Goal: Browse casually

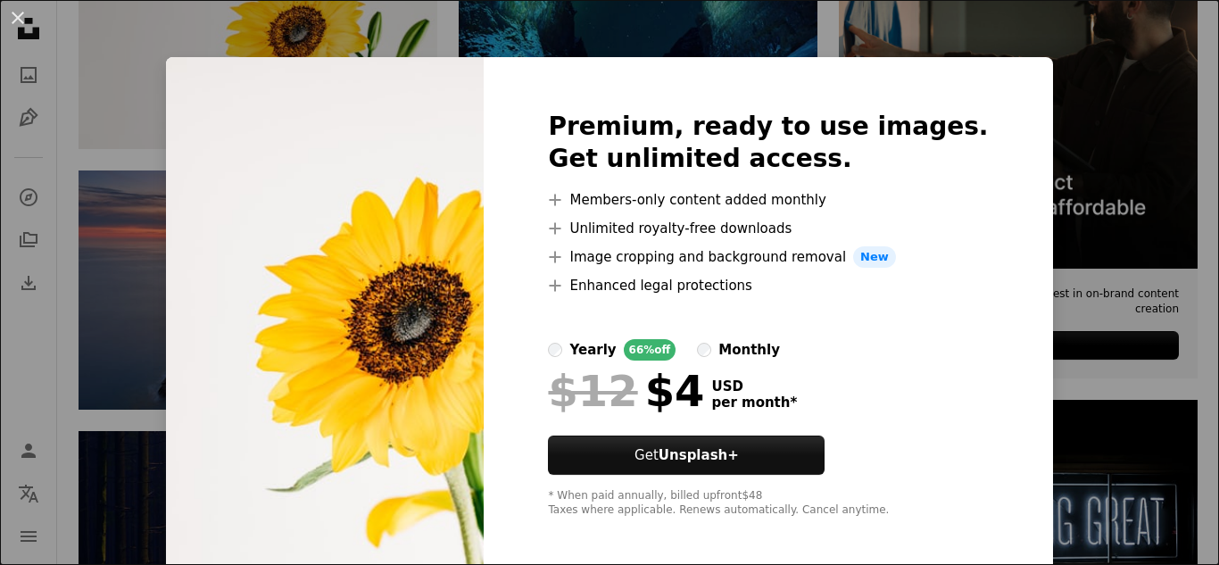
scroll to position [8, 0]
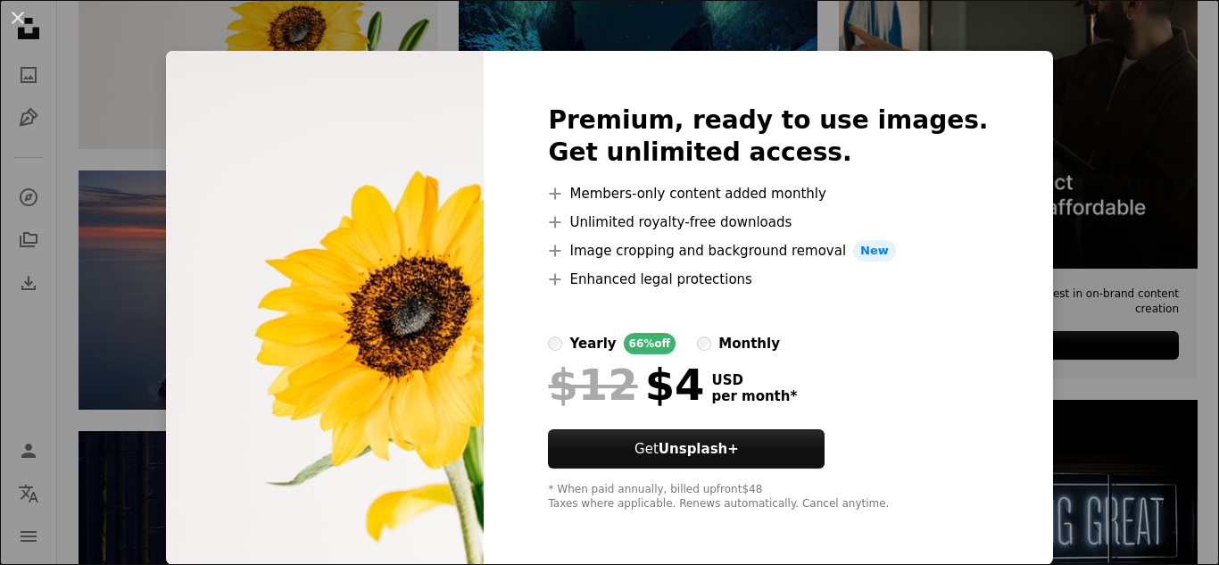
click at [62, 29] on div "An X shape Premium, ready to use images. Get unlimited access. A plus sign Memb…" at bounding box center [609, 282] width 1219 height 565
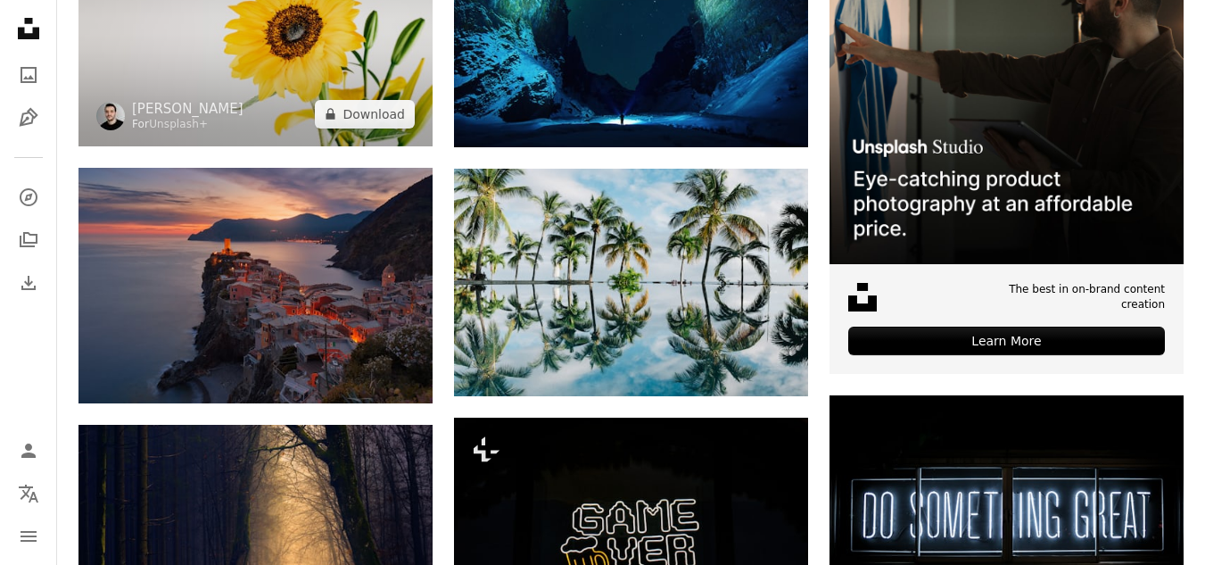
click at [169, 52] on img at bounding box center [256, 28] width 354 height 236
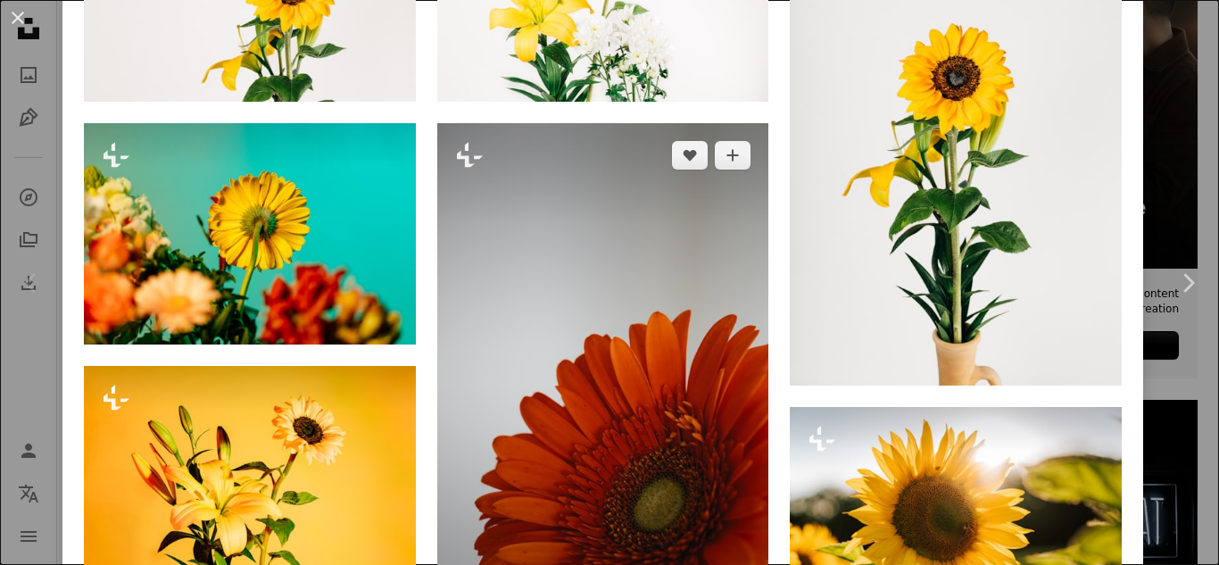
scroll to position [1249, 0]
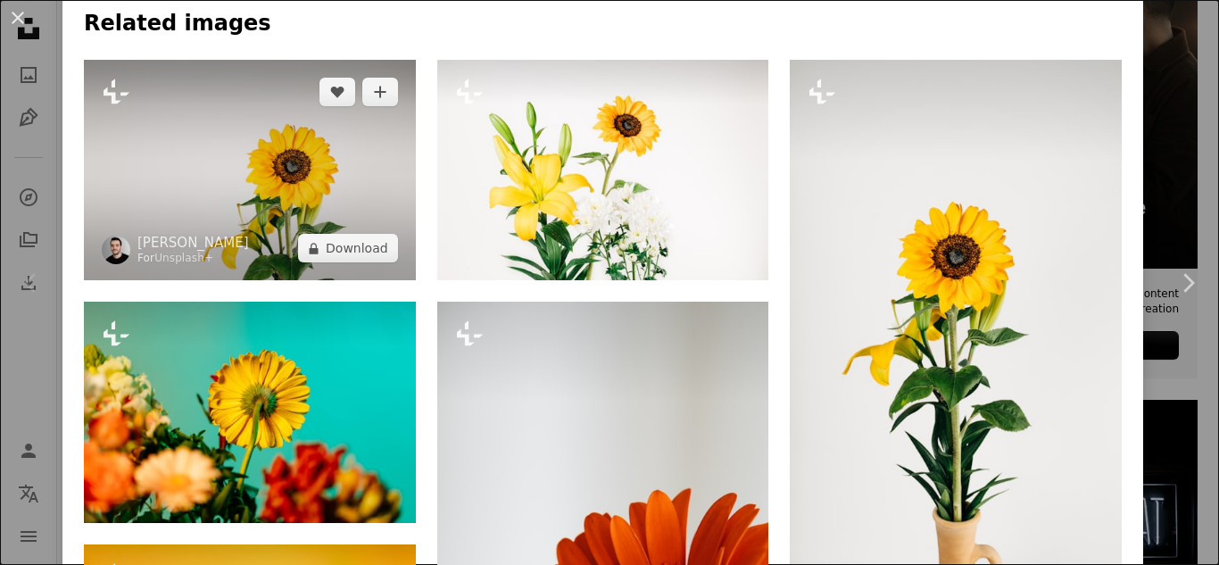
click at [349, 154] on img at bounding box center [250, 170] width 332 height 221
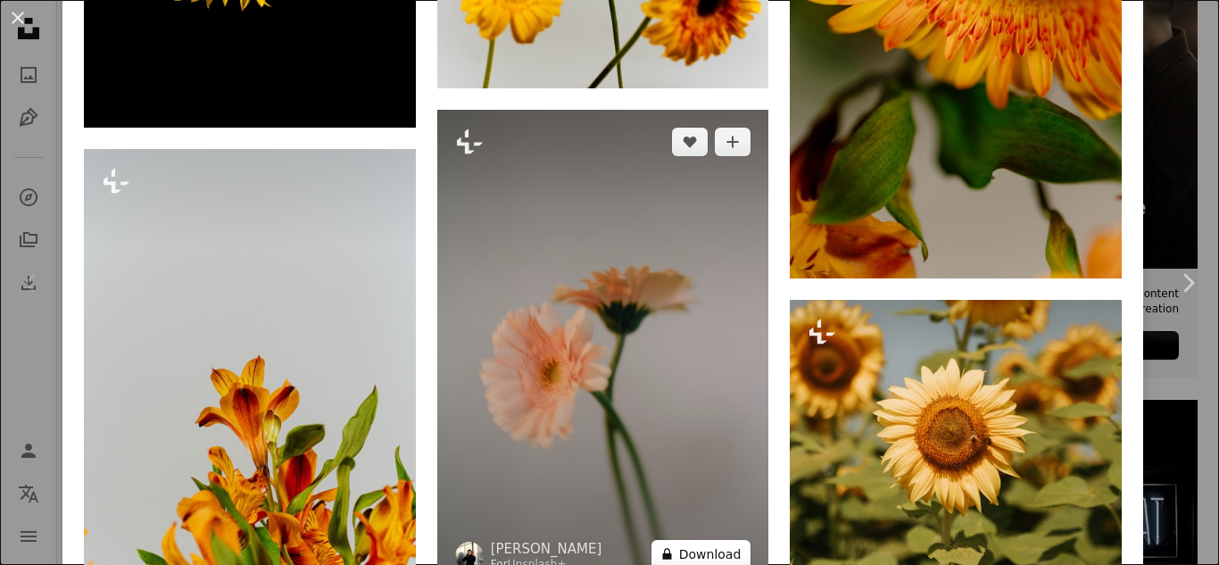
scroll to position [7046, 0]
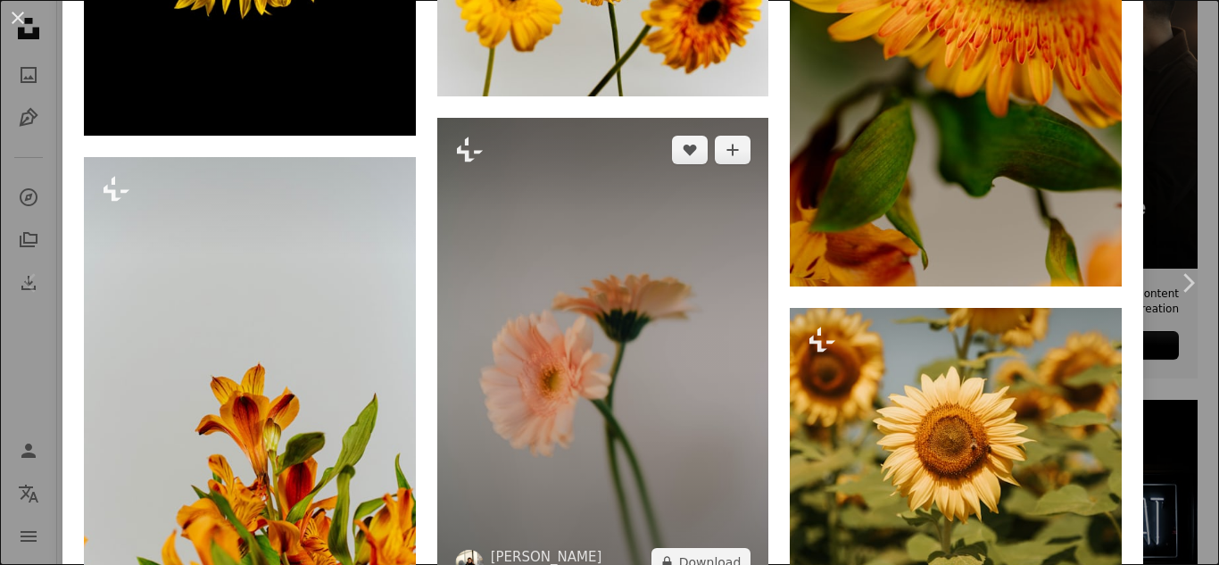
click at [603, 250] on img at bounding box center [603, 356] width 332 height 476
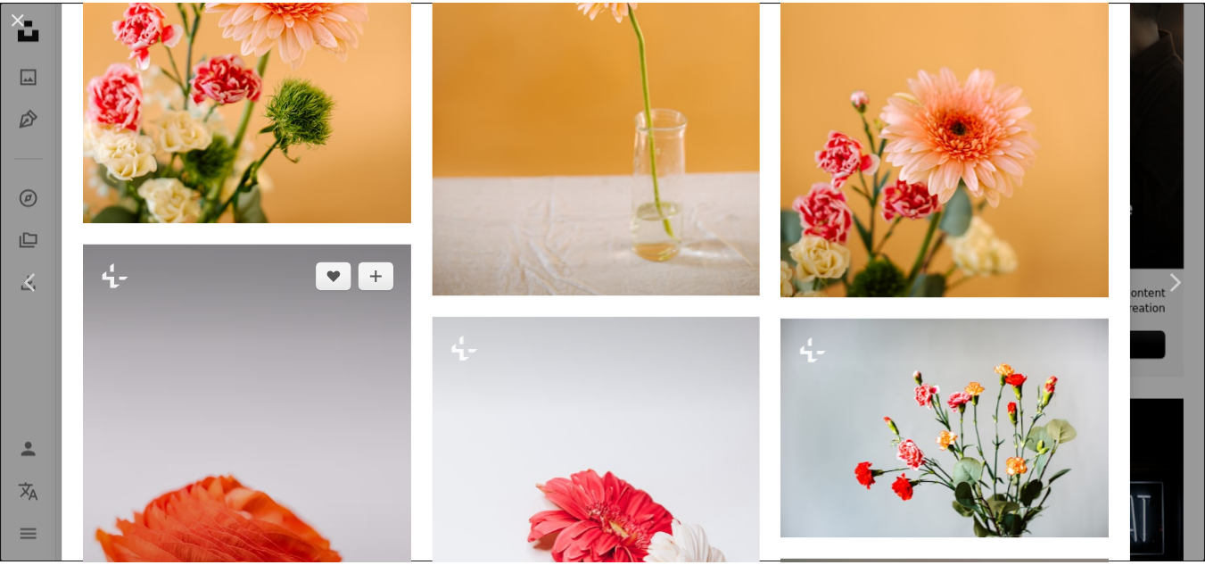
scroll to position [2765, 0]
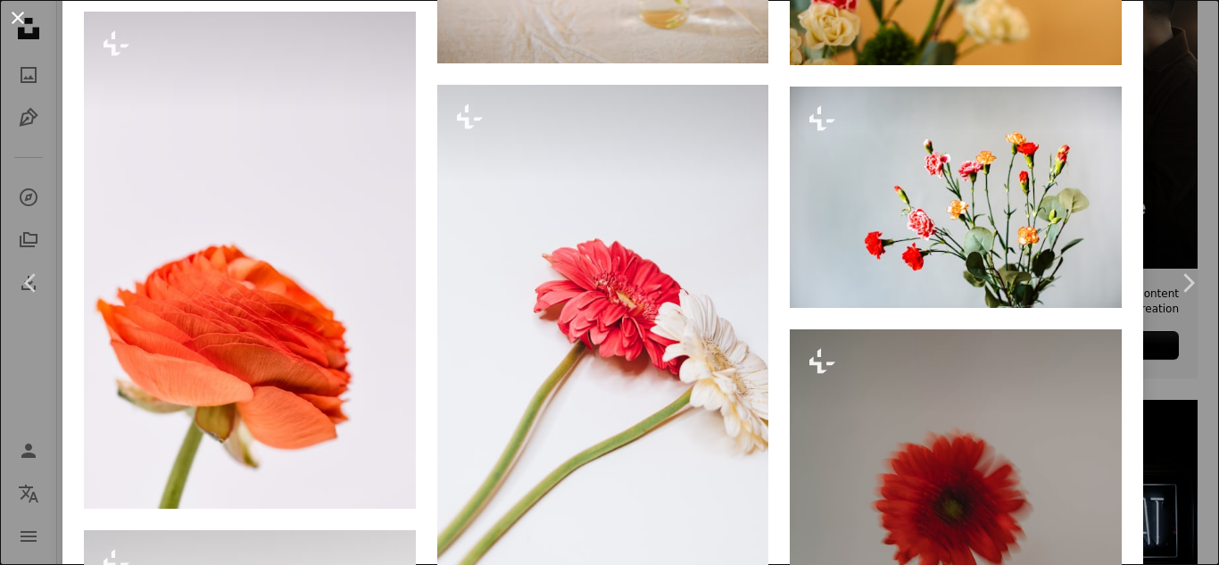
click at [17, 17] on button "An X shape" at bounding box center [17, 17] width 21 height 21
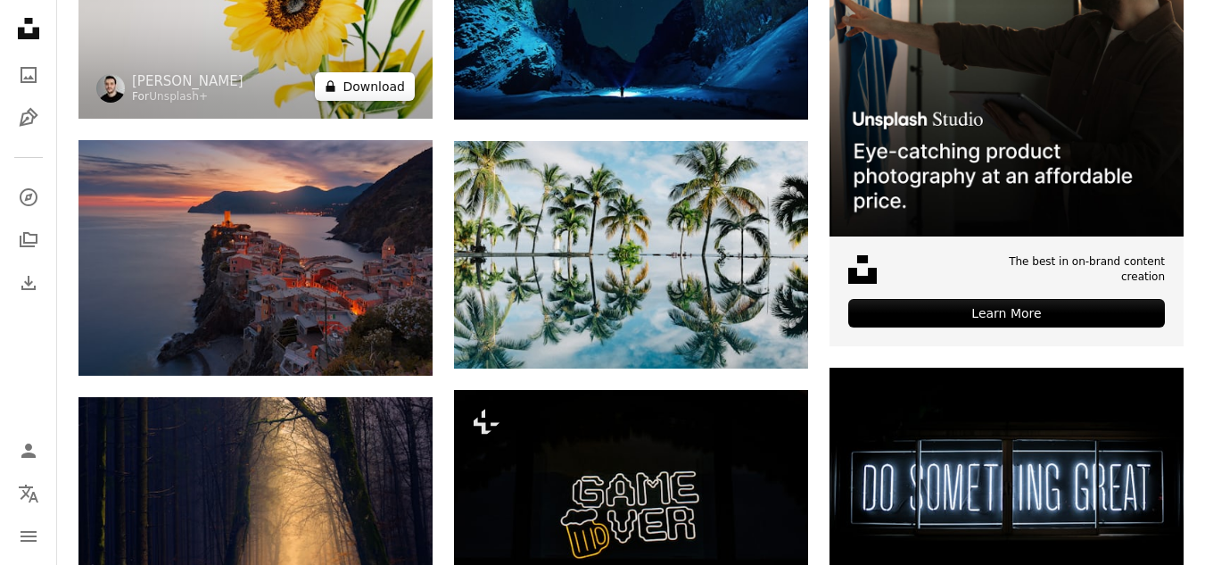
click at [347, 20] on div "Plus sign for Unsplash+ A heart A plus sign [PERSON_NAME] For Unsplash+ A lock …" at bounding box center [256, 0] width 354 height 236
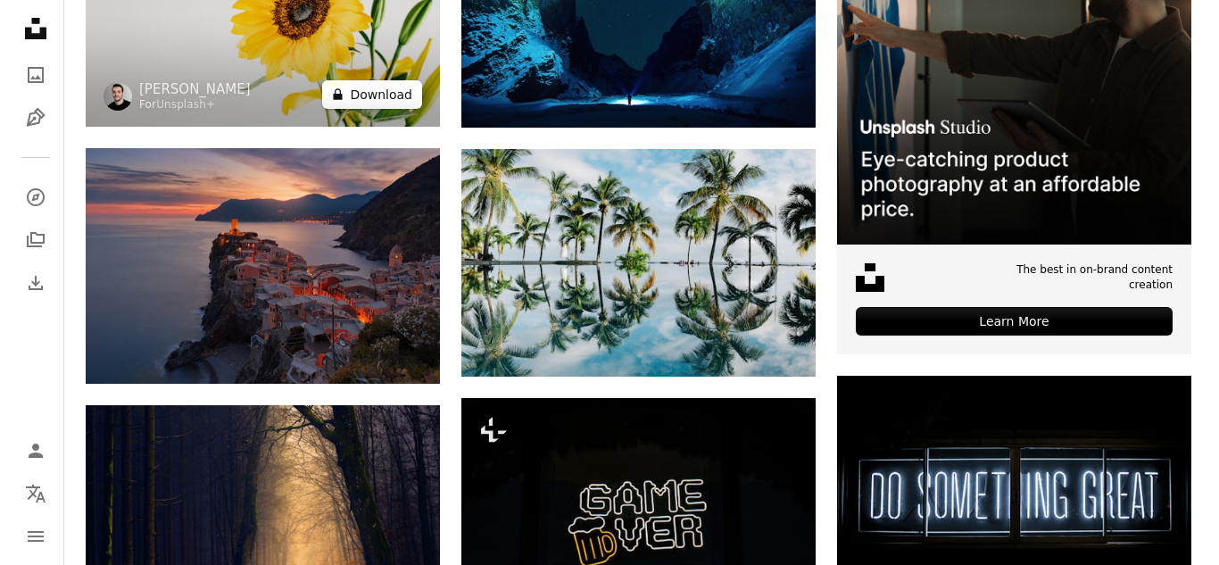
scroll to position [535, 0]
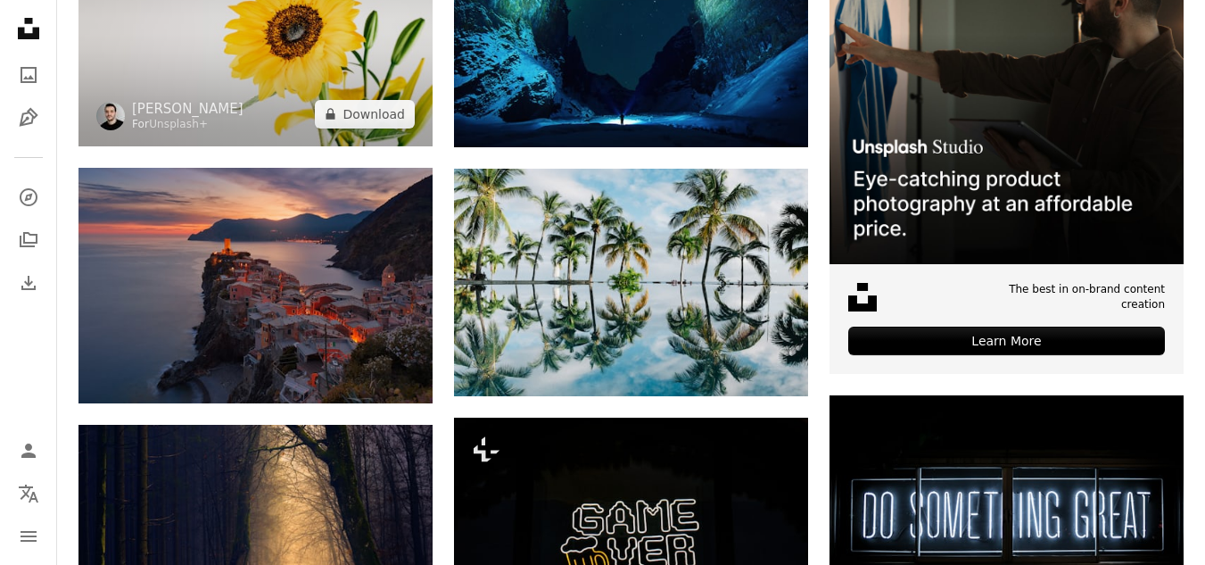
click at [336, 44] on img at bounding box center [256, 28] width 354 height 236
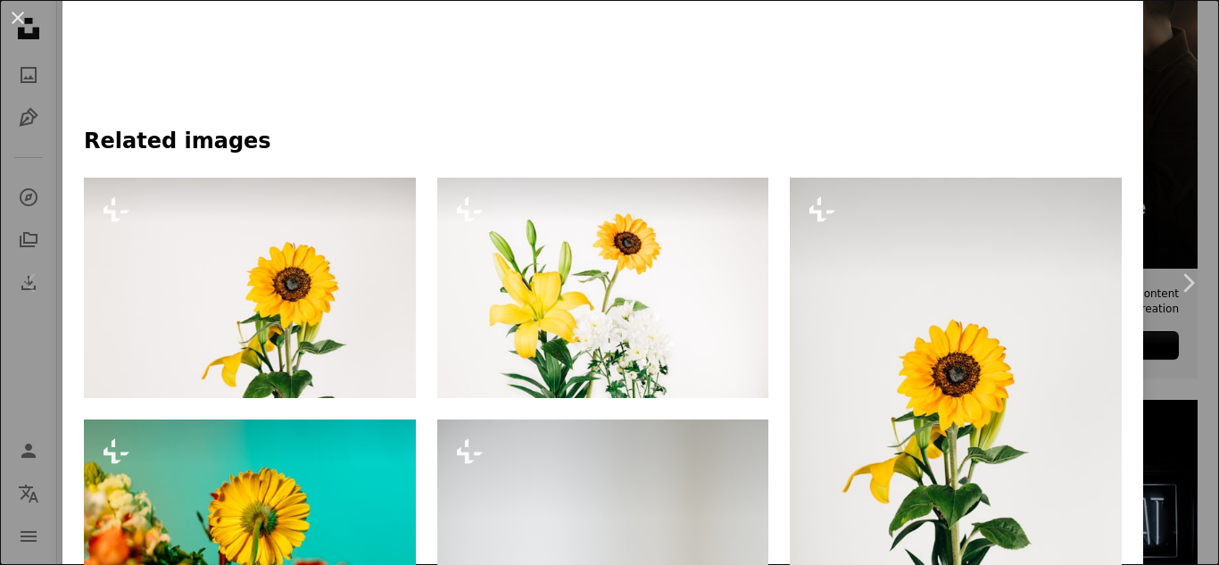
scroll to position [1577, 0]
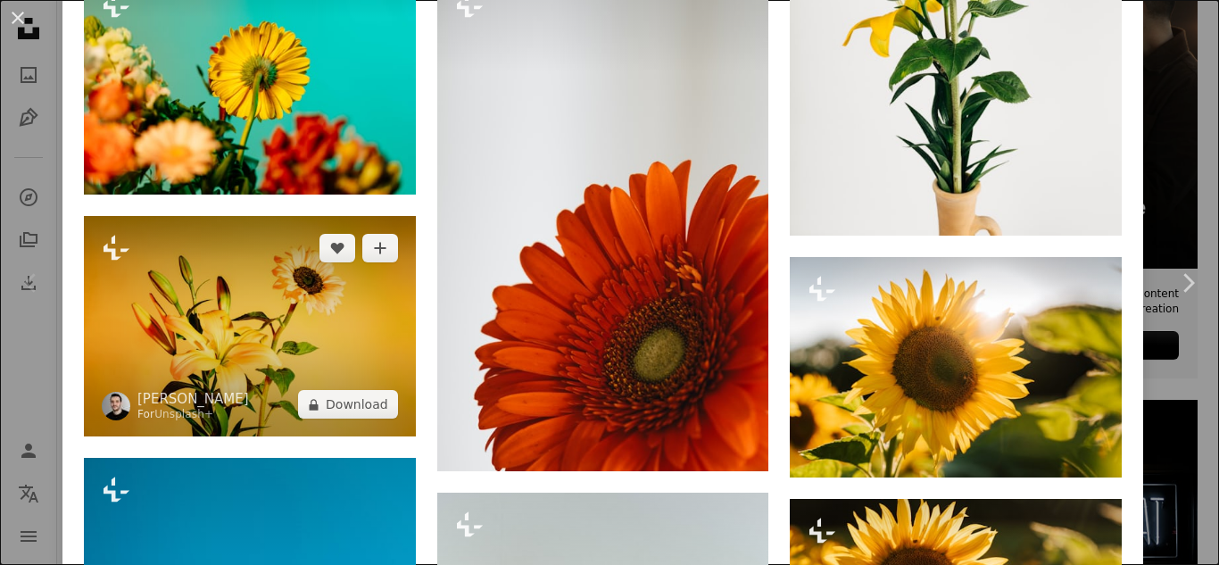
click at [236, 290] on img at bounding box center [250, 326] width 332 height 221
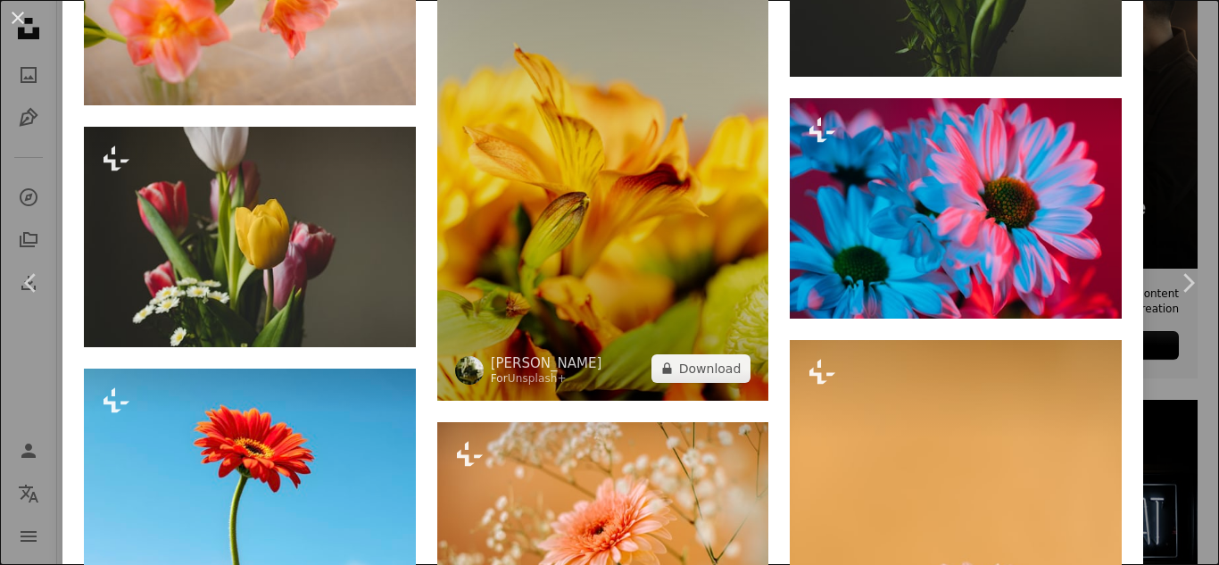
scroll to position [7850, 0]
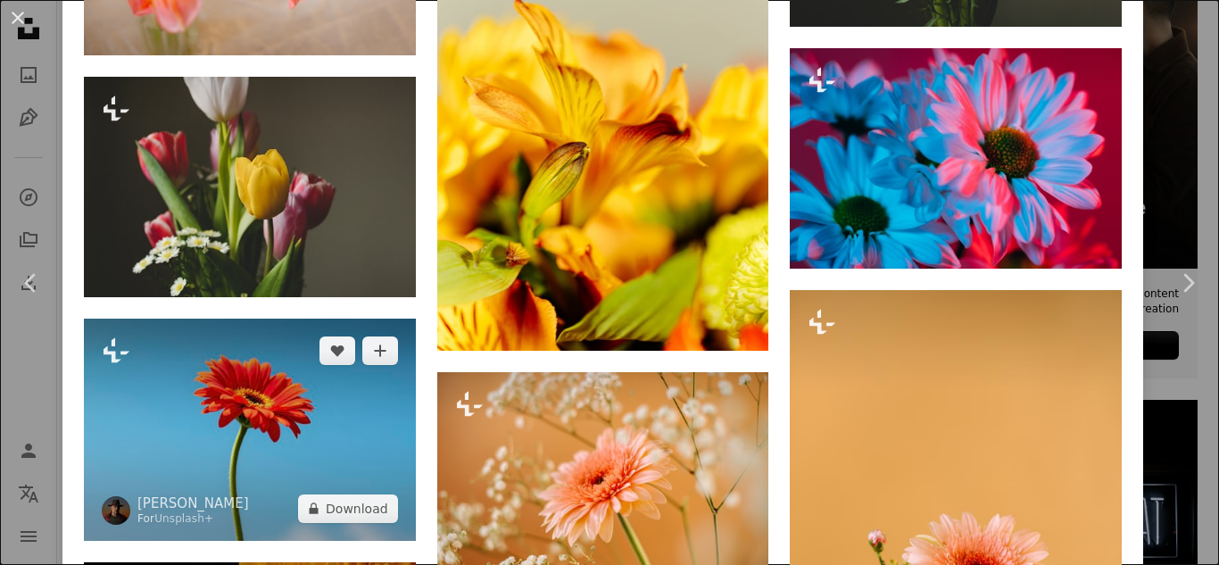
click at [293, 318] on img at bounding box center [250, 428] width 332 height 221
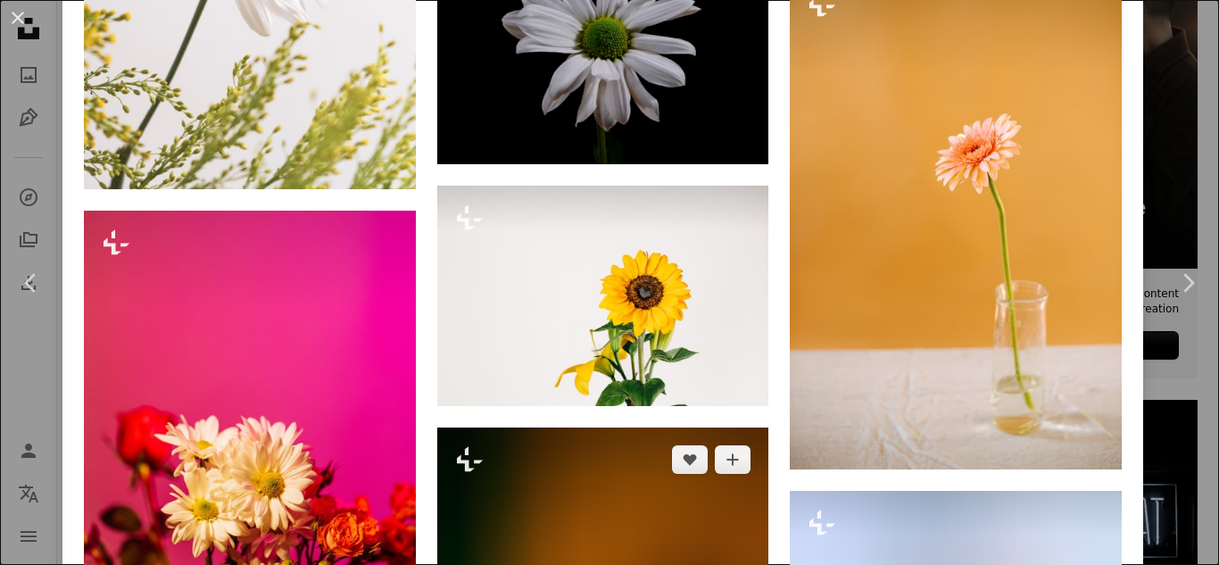
scroll to position [5727, 0]
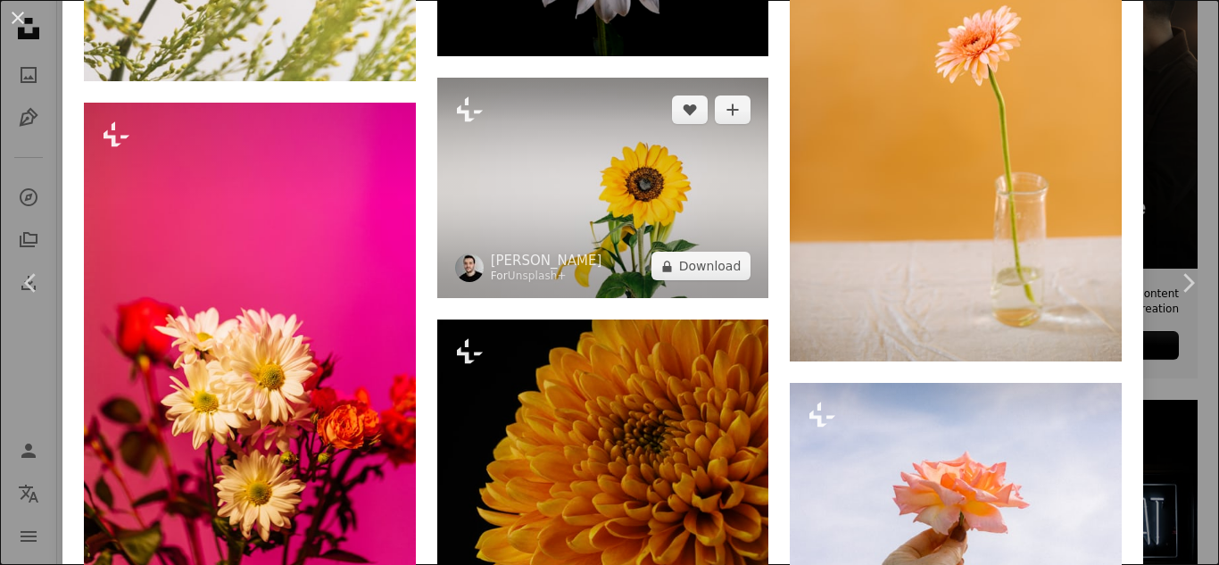
click at [668, 135] on img at bounding box center [603, 188] width 332 height 221
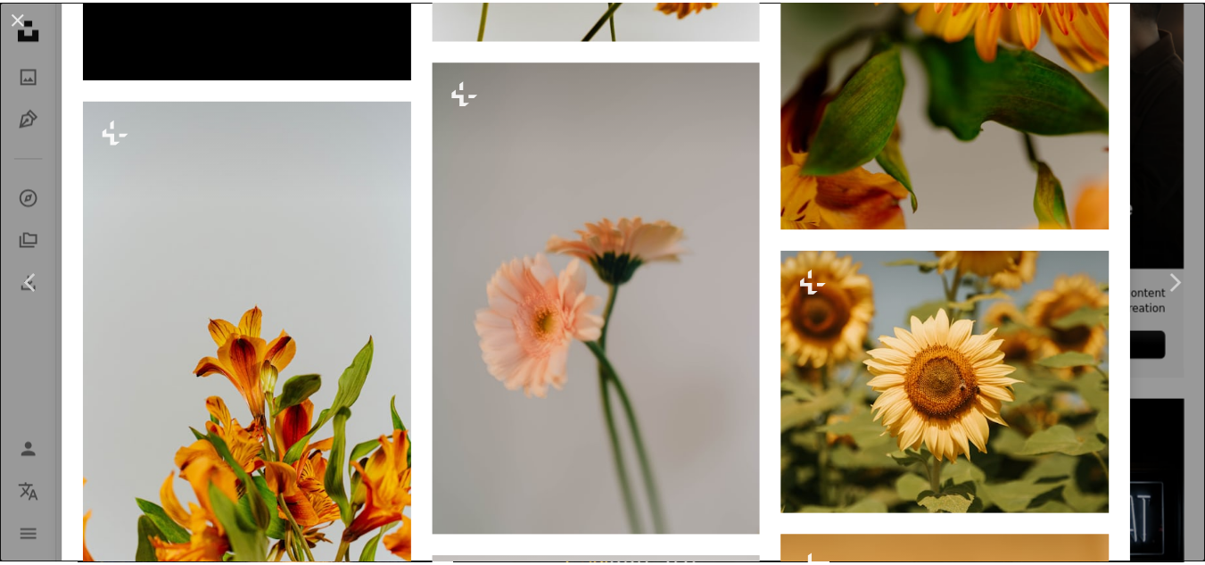
scroll to position [7070, 0]
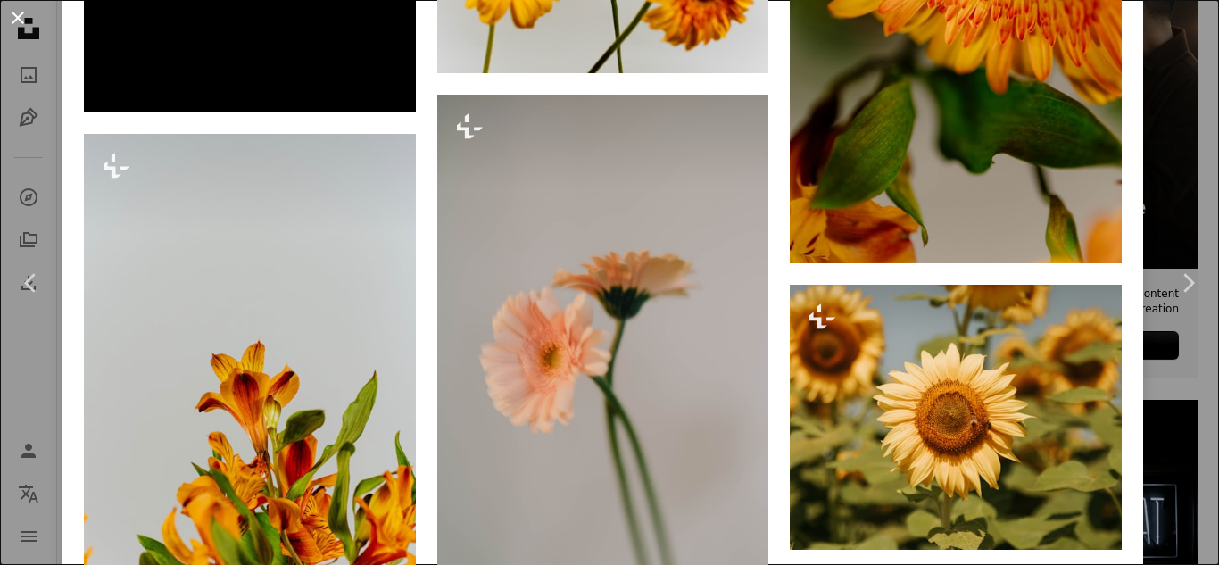
click at [25, 27] on button "An X shape" at bounding box center [17, 17] width 21 height 21
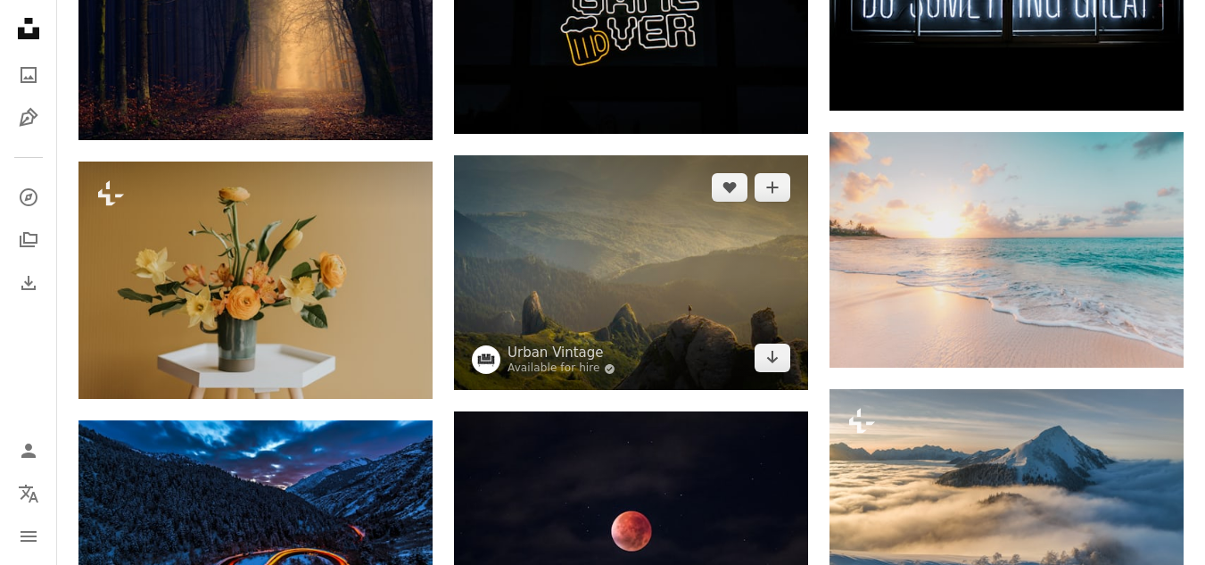
scroll to position [1070, 0]
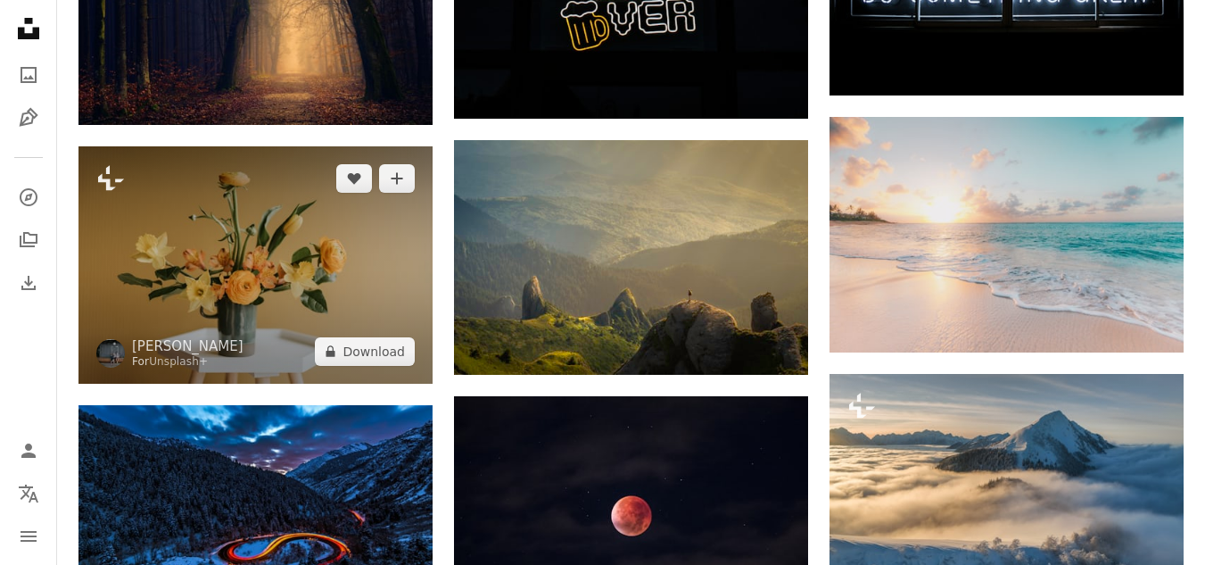
click at [277, 254] on img at bounding box center [256, 264] width 354 height 236
click at [148, 292] on img at bounding box center [256, 264] width 354 height 236
click at [174, 272] on img at bounding box center [256, 264] width 354 height 236
click at [263, 266] on img at bounding box center [256, 264] width 354 height 236
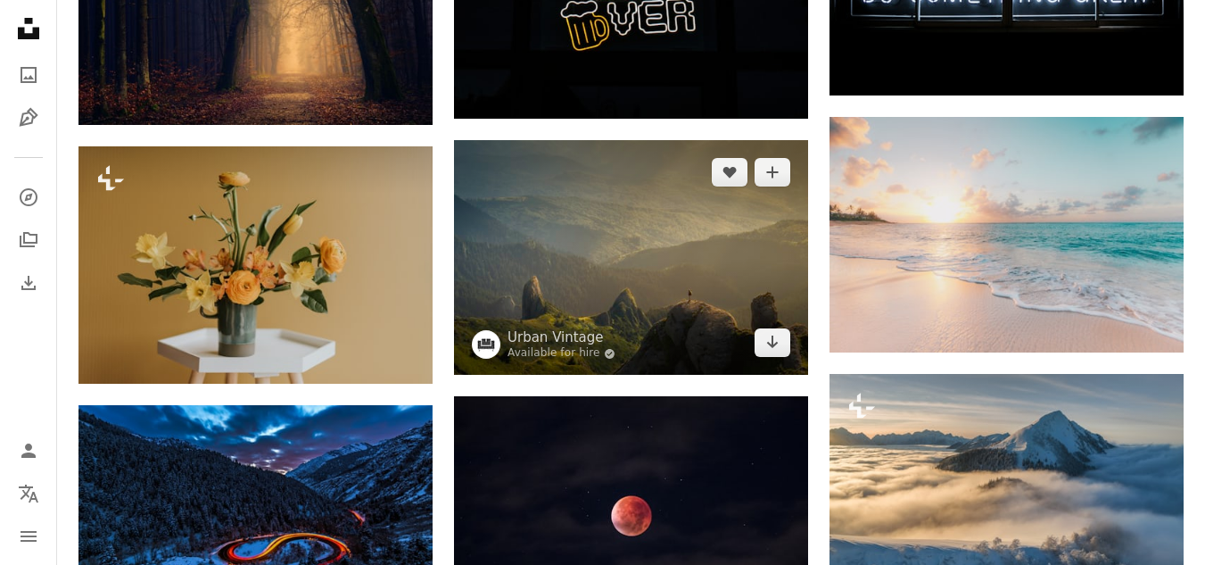
click at [593, 225] on img at bounding box center [631, 258] width 354 height 236
click at [607, 258] on img at bounding box center [631, 258] width 354 height 236
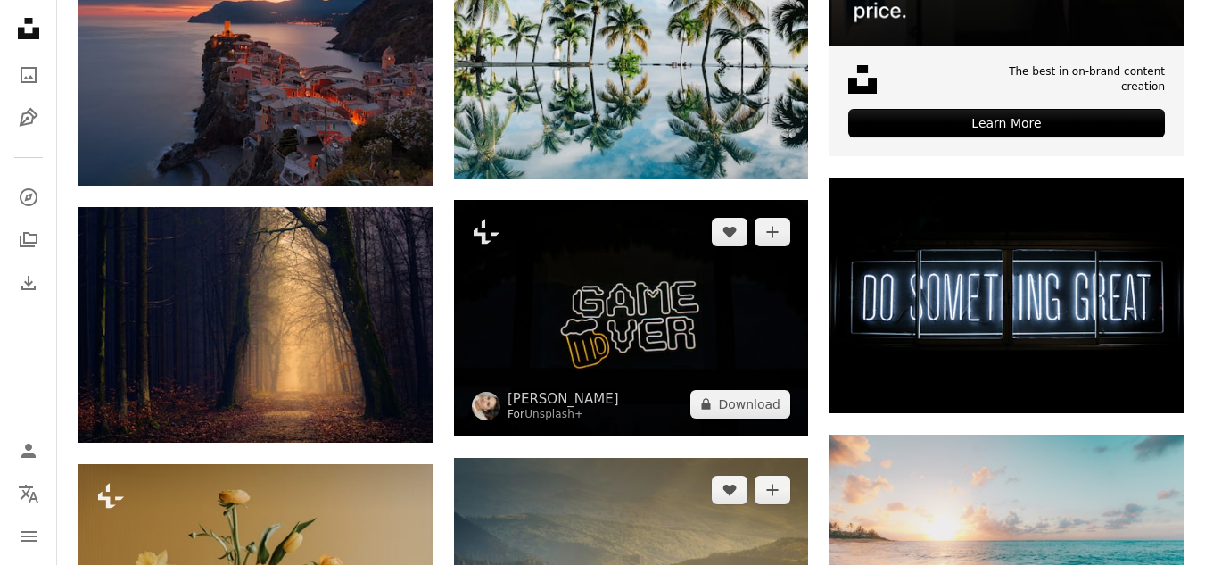
scroll to position [1160, 0]
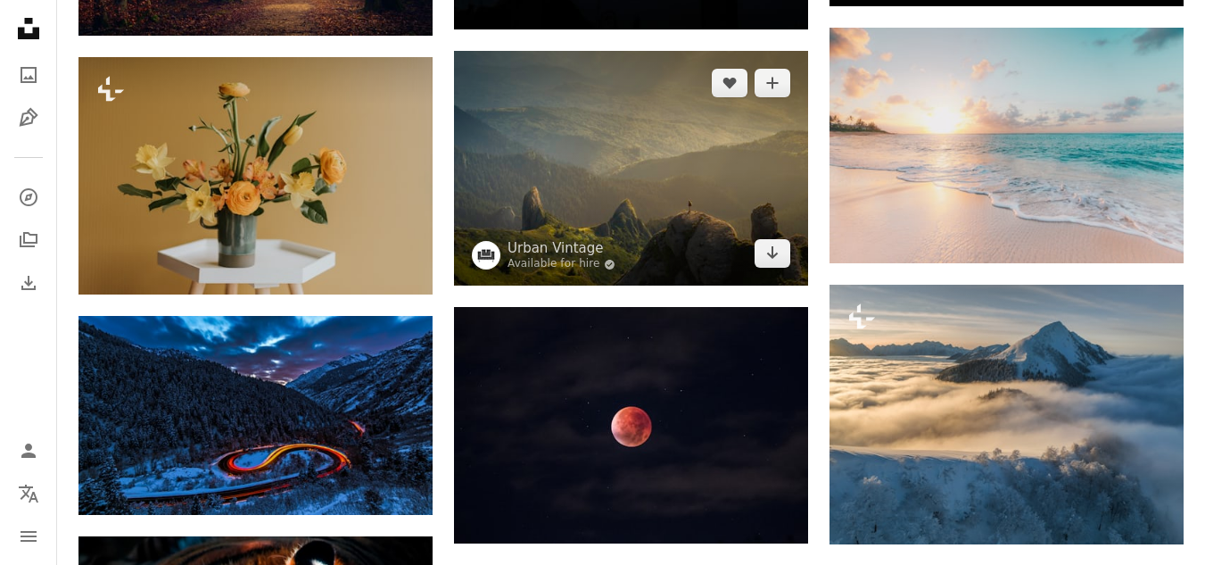
click at [608, 237] on img at bounding box center [631, 169] width 354 height 236
